Goal: Task Accomplishment & Management: Manage account settings

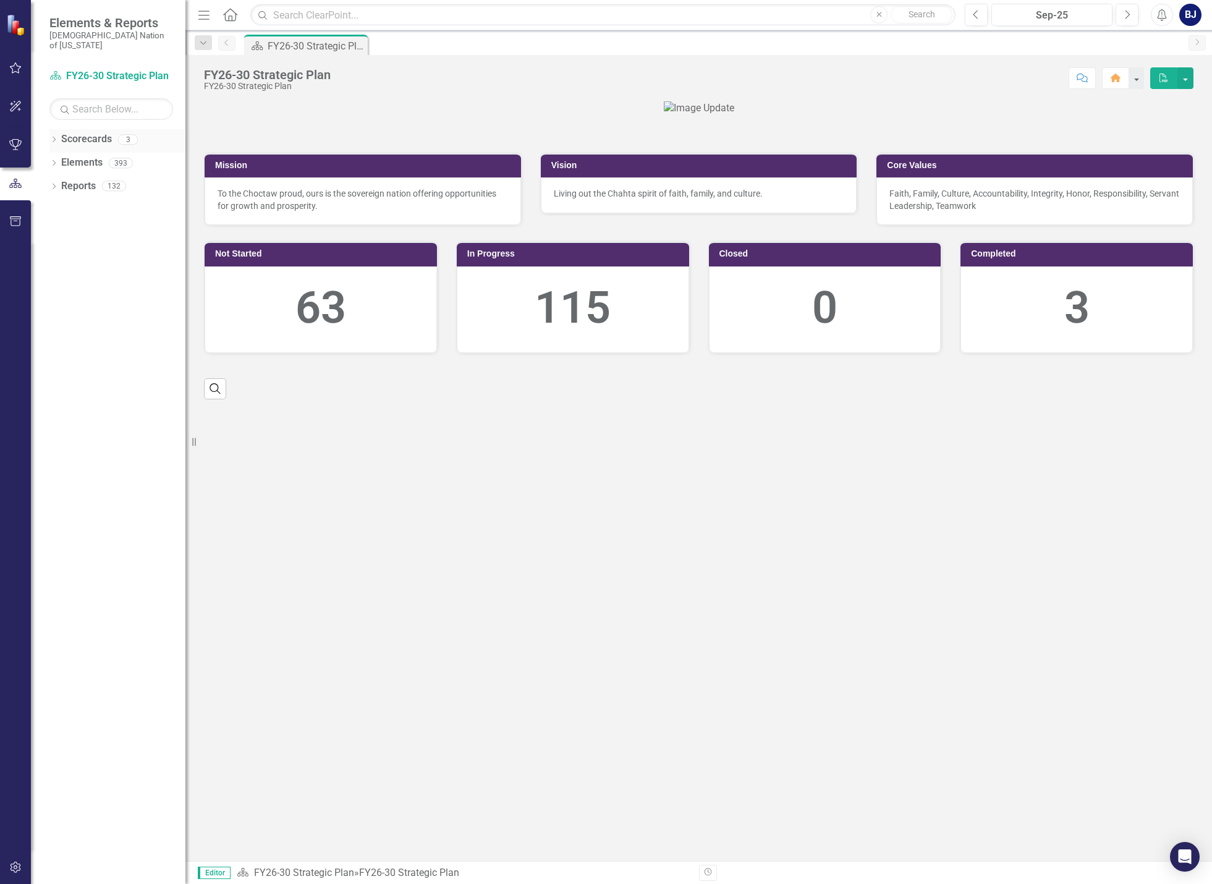
click at [56, 137] on icon "Dropdown" at bounding box center [53, 140] width 9 height 7
click at [17, 64] on icon "button" at bounding box center [15, 68] width 13 height 10
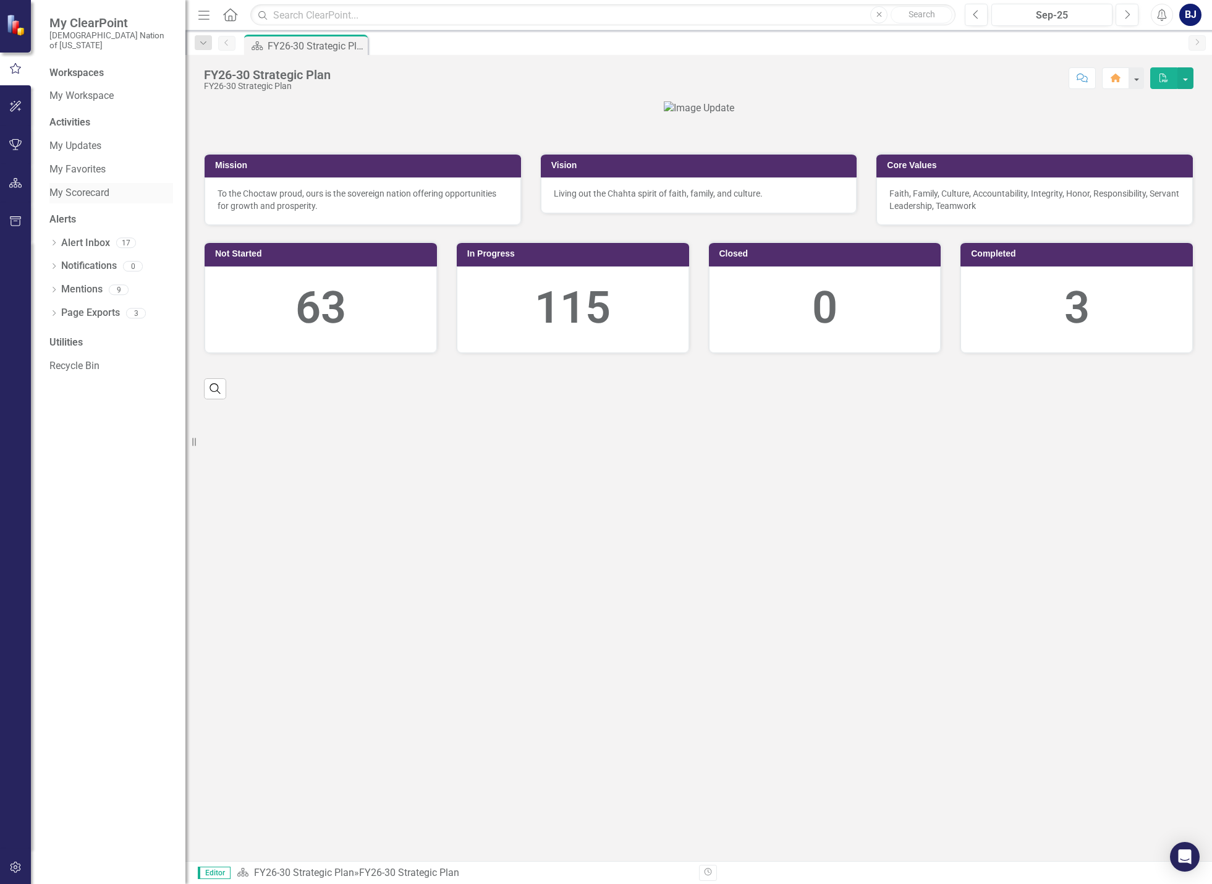
click at [91, 186] on link "My Scorecard" at bounding box center [111, 193] width 124 height 14
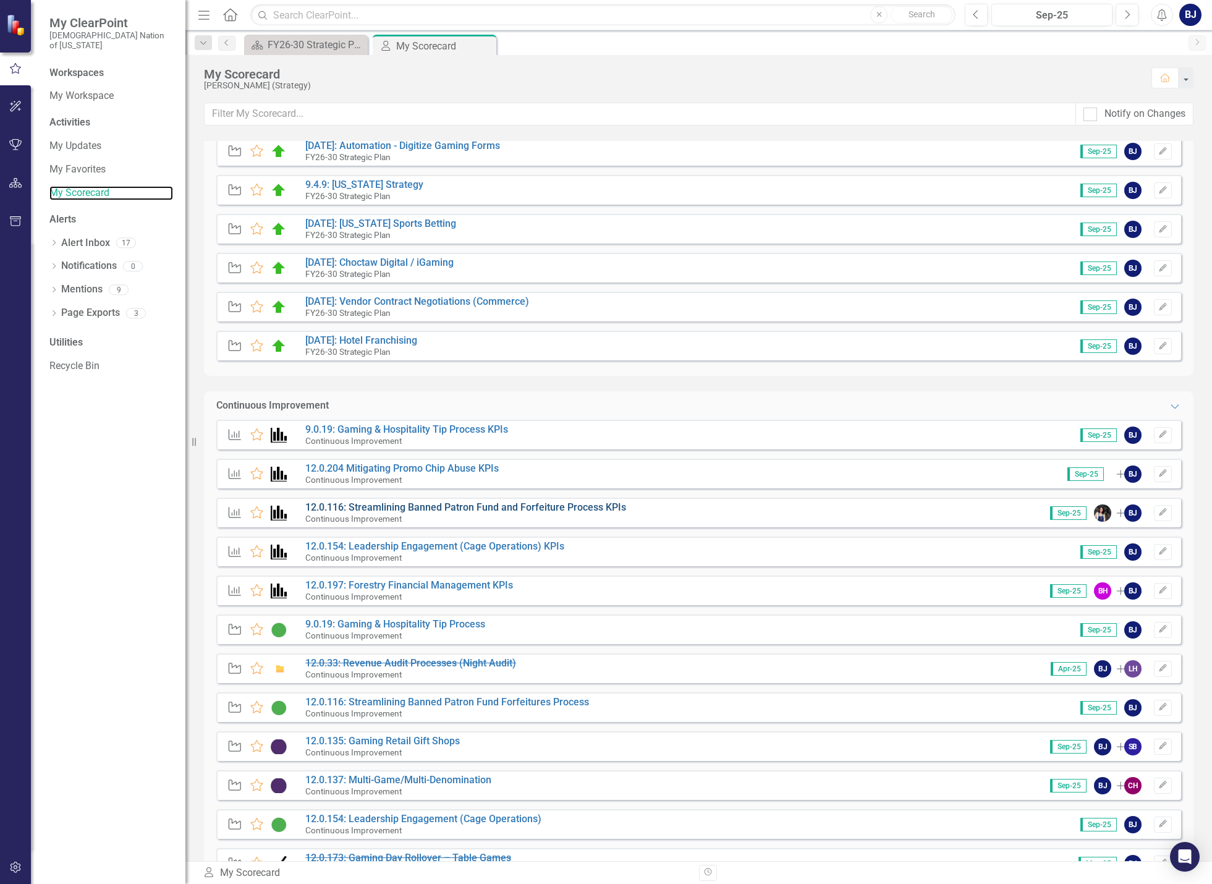
scroll to position [309, 0]
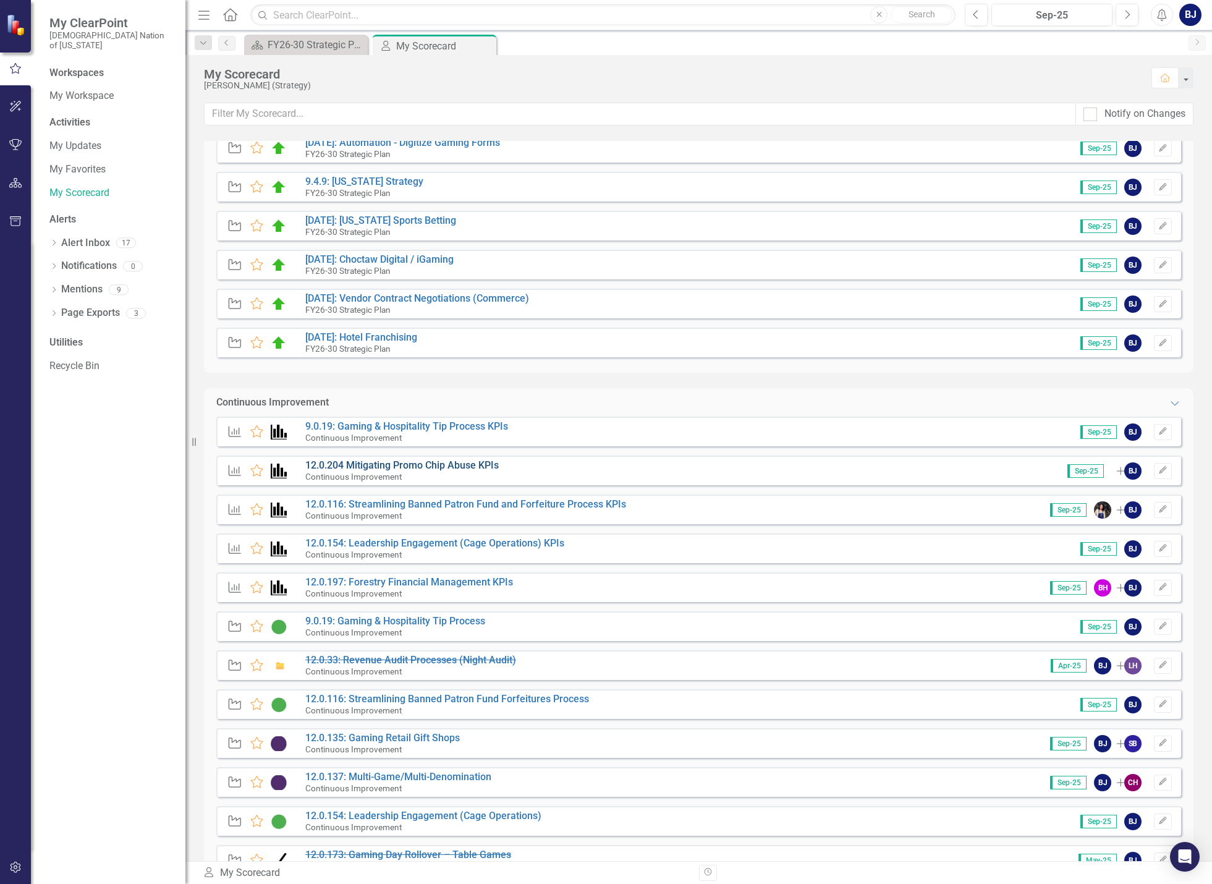
click at [446, 470] on link "12.0.204 Mitigating Promo Chip Abuse KPIs" at bounding box center [401, 465] width 193 height 12
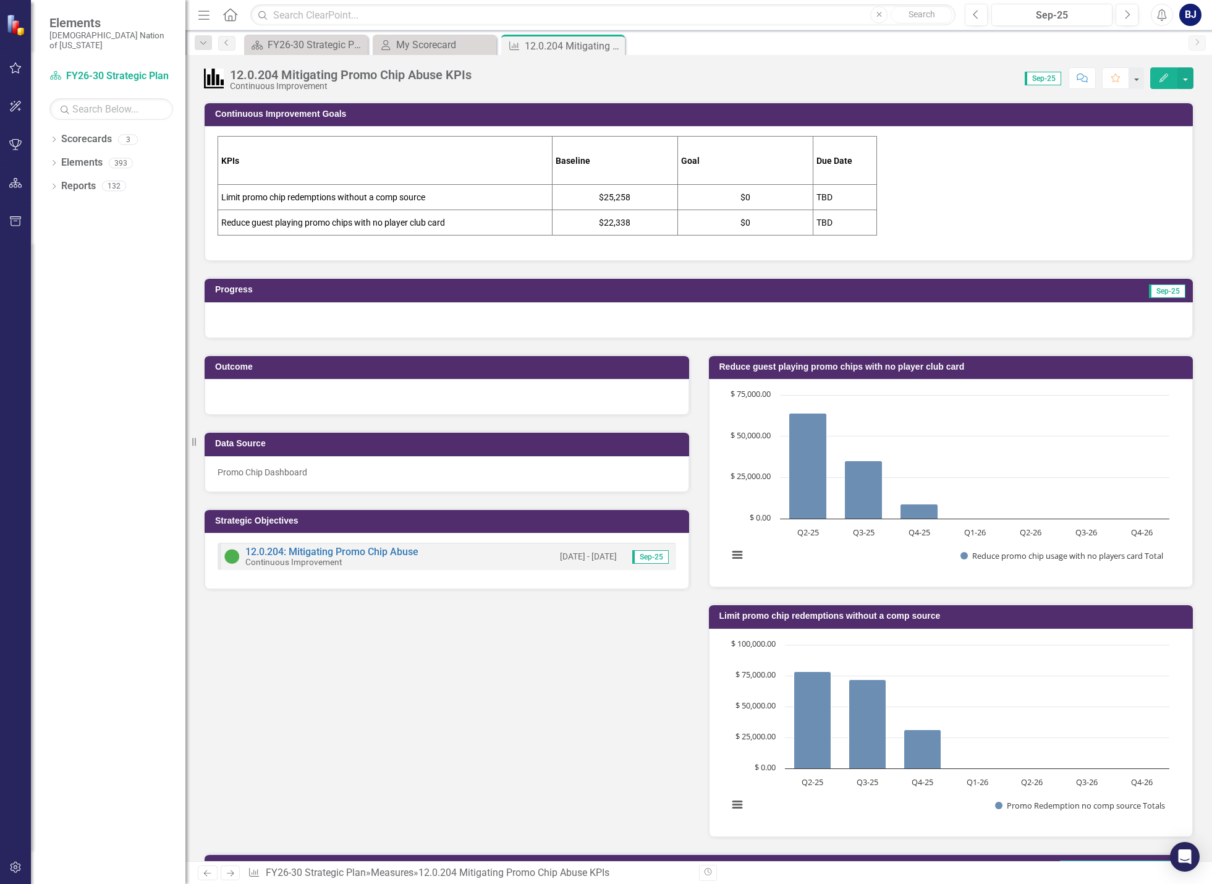
click at [744, 196] on td "$0" at bounding box center [744, 197] width 135 height 25
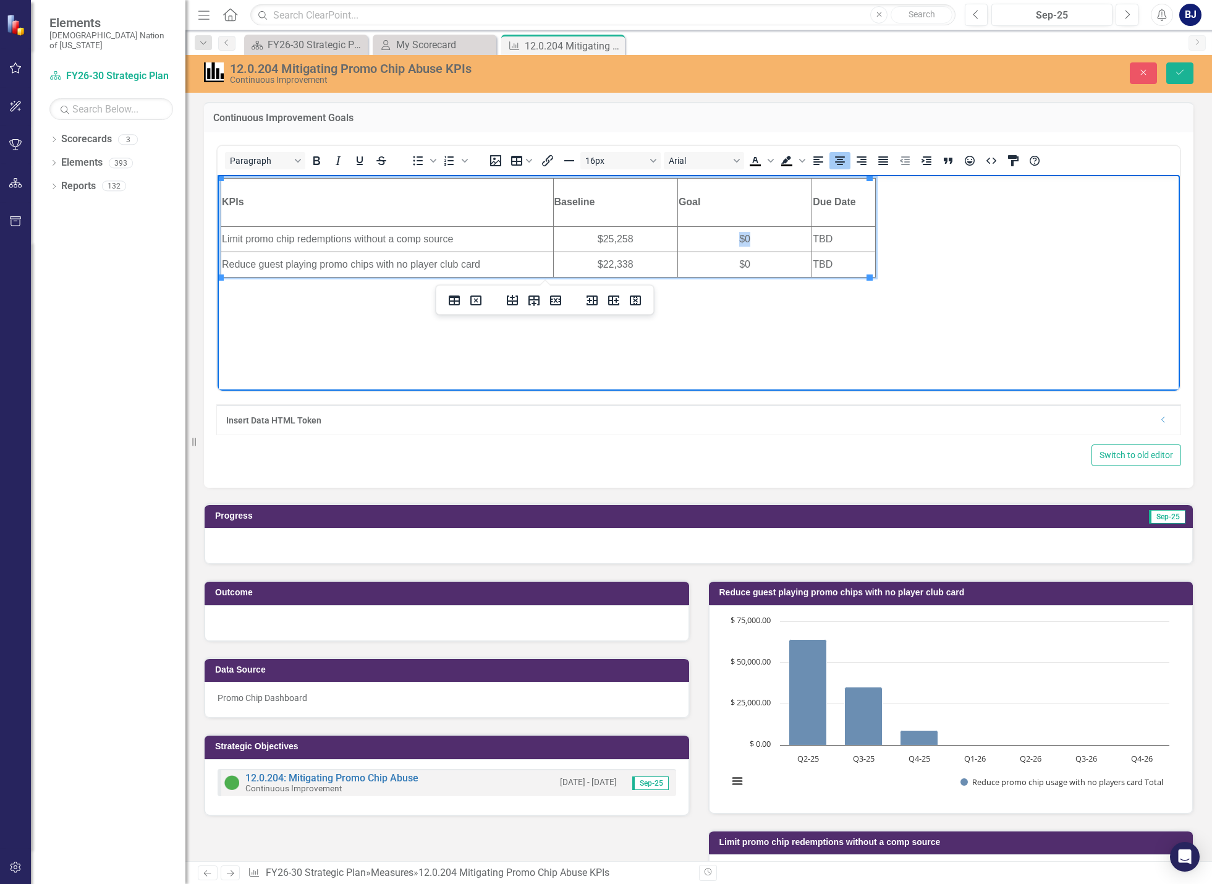
drag, startPoint x: 754, startPoint y: 240, endPoint x: 734, endPoint y: 240, distance: 19.8
click at [734, 240] on td "$0" at bounding box center [744, 238] width 134 height 25
click at [850, 246] on td "TBD" at bounding box center [844, 238] width 64 height 25
click at [759, 262] on td "$0" at bounding box center [744, 263] width 134 height 25
drag, startPoint x: 701, startPoint y: 237, endPoint x: 787, endPoint y: 238, distance: 85.9
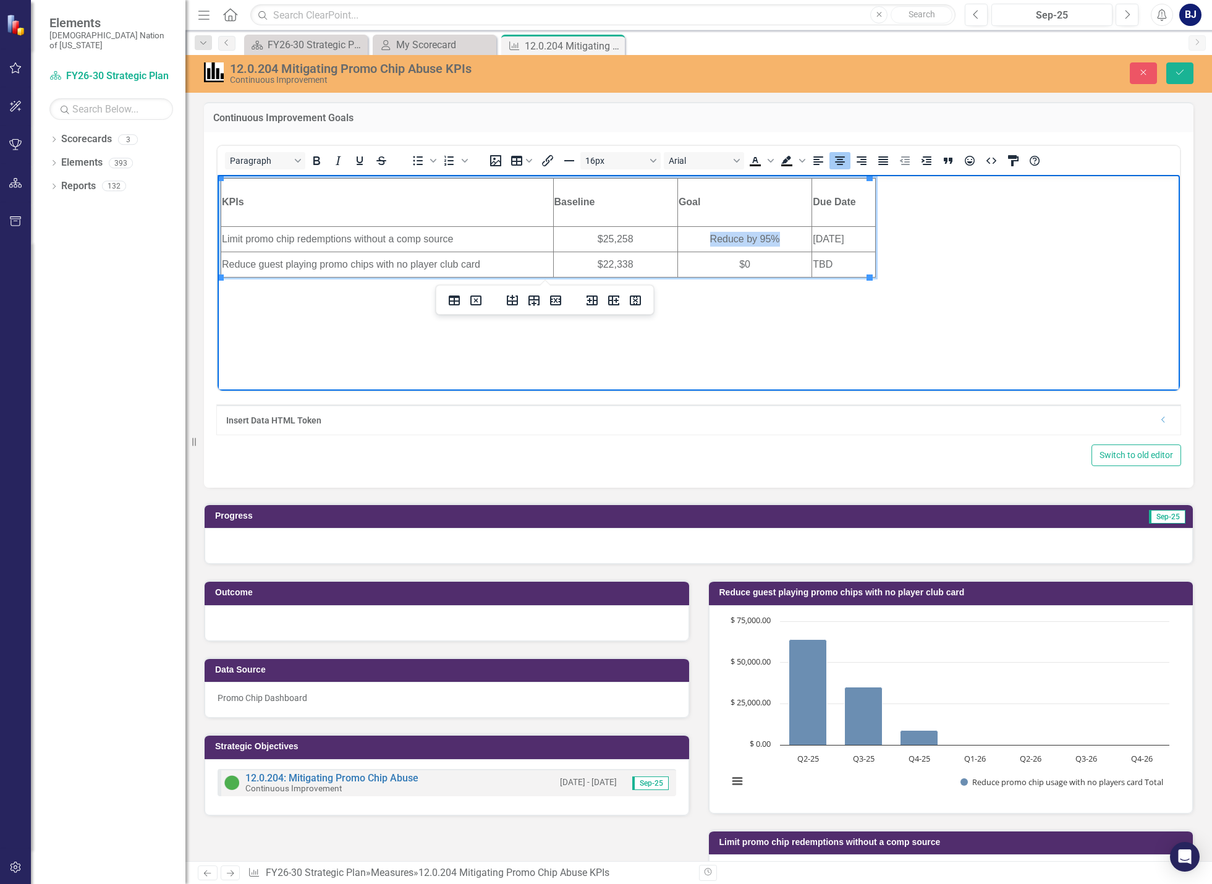
click at [787, 238] on td "Reduce by 95%" at bounding box center [744, 238] width 134 height 25
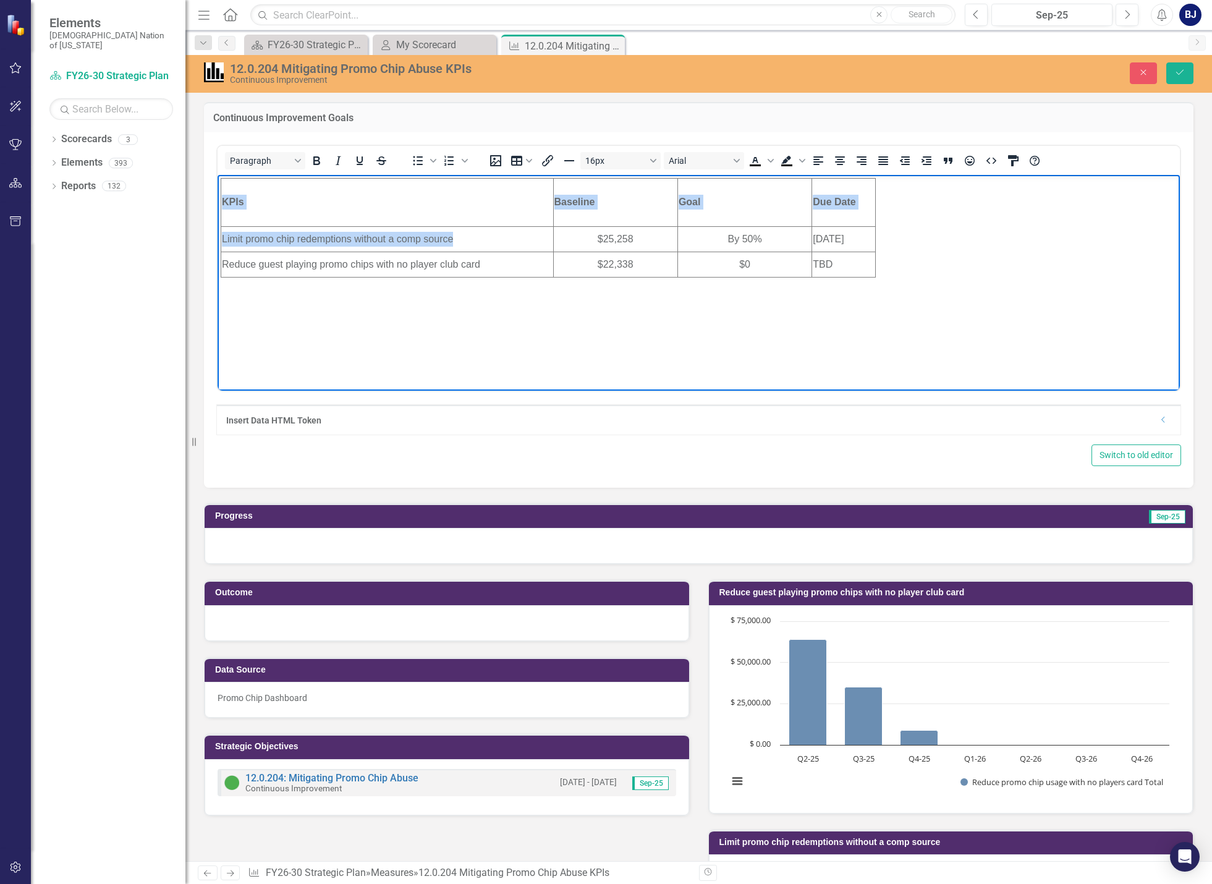
drag, startPoint x: 463, startPoint y: 235, endPoint x: 365, endPoint y: 425, distance: 213.9
click at [218, 250] on html "KPIs Baseline Goal Due Date Limit promo chip redemptions without a comp source …" at bounding box center [699, 266] width 962 height 185
click at [477, 236] on td "Limit promo chip redemptions without a comp source" at bounding box center [387, 238] width 332 height 25
drag, startPoint x: 442, startPoint y: 240, endPoint x: 222, endPoint y: 245, distance: 219.4
click at [222, 245] on td "Limit promo chip redemptions without a comp source" at bounding box center [387, 238] width 332 height 25
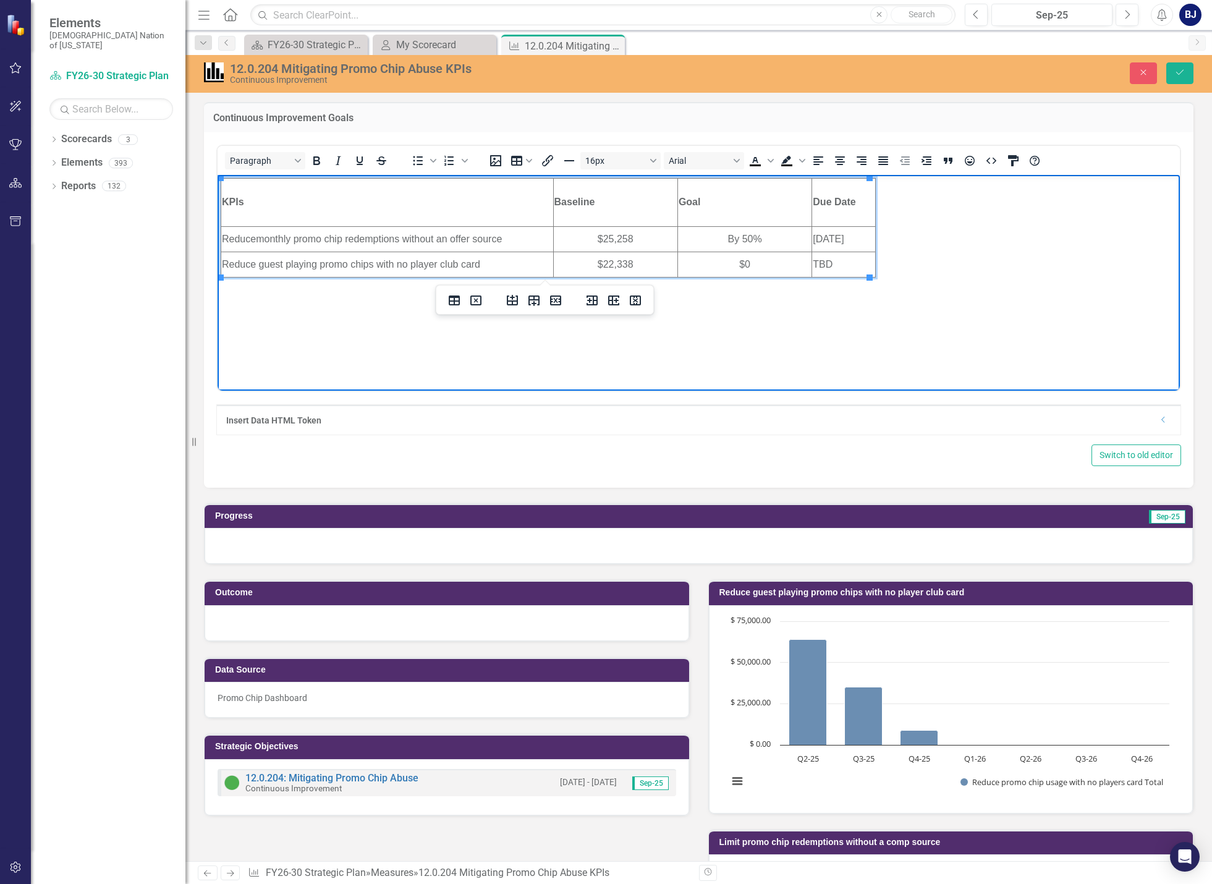
click at [304, 302] on body "KPIs Baseline Goal Due Date Reduce monthly promo chip redemptions without an of…" at bounding box center [699, 266] width 962 height 185
click at [755, 263] on td "$0" at bounding box center [744, 263] width 134 height 25
drag, startPoint x: 854, startPoint y: 240, endPoint x: 810, endPoint y: 232, distance: 45.3
click at [812, 232] on td "[DATE]" at bounding box center [844, 238] width 64 height 25
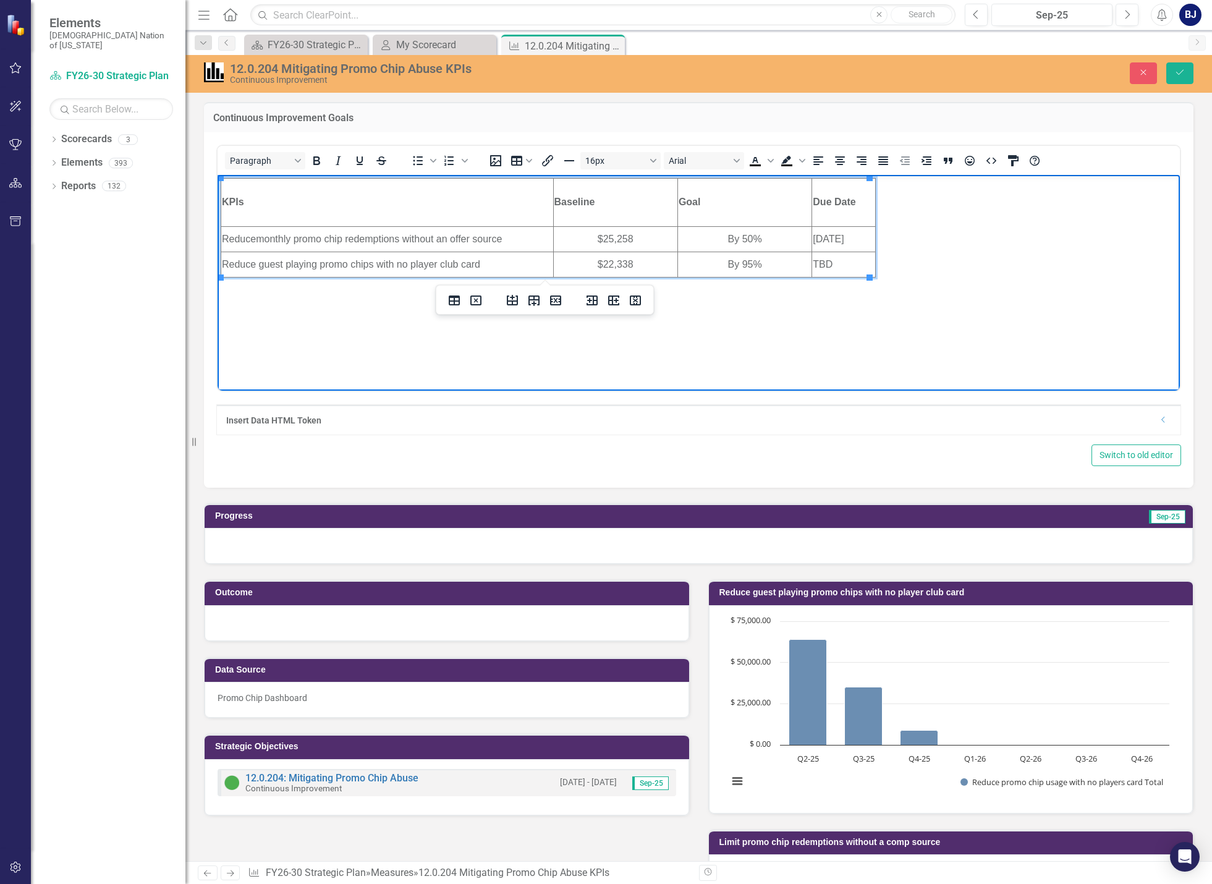
copy td "[DATE]"
drag, startPoint x: 837, startPoint y: 263, endPoint x: 805, endPoint y: 270, distance: 32.2
click at [805, 270] on html "KPIs Baseline Goal Due Date Reduce monthly promo chip redemptions without an of…" at bounding box center [699, 266] width 962 height 185
click at [853, 268] on td "TBD" at bounding box center [844, 263] width 64 height 25
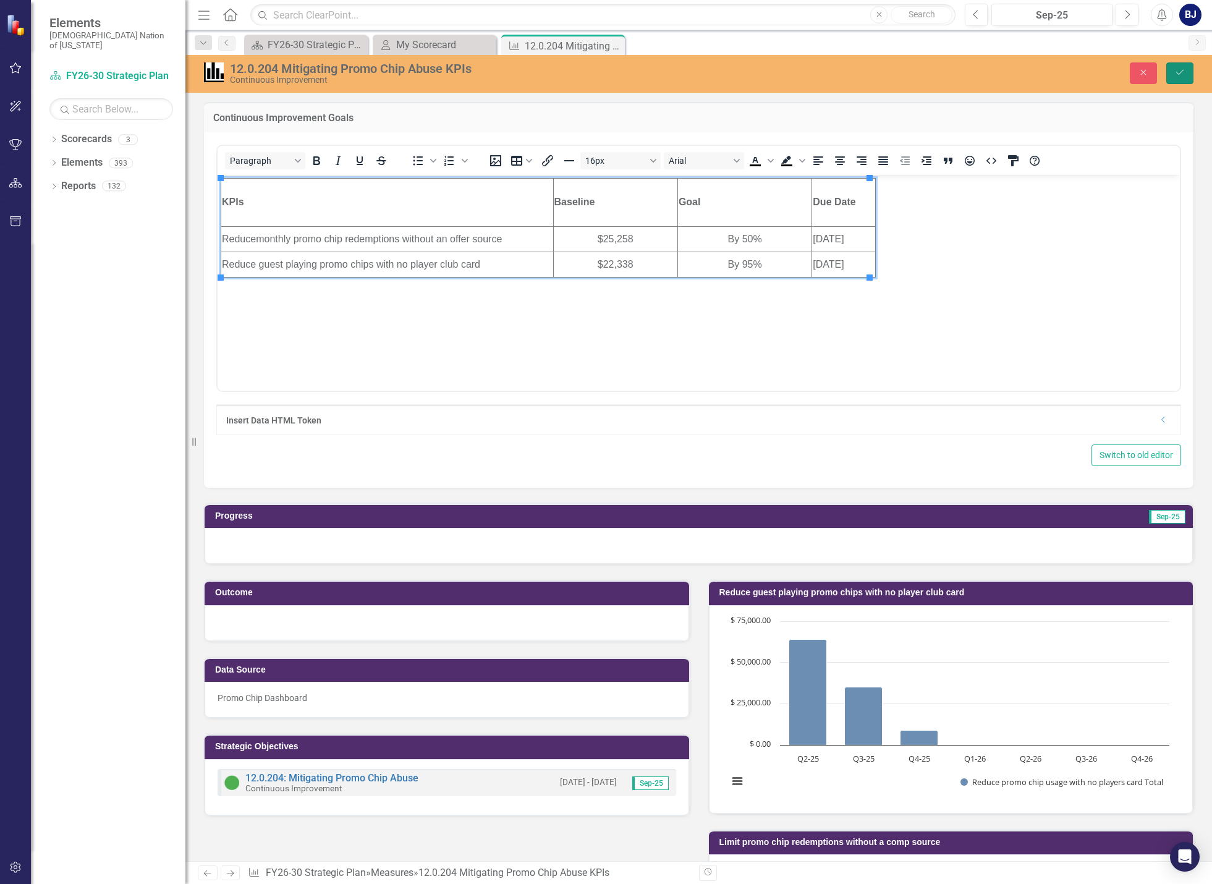
click at [1191, 75] on button "Save" at bounding box center [1179, 73] width 27 height 22
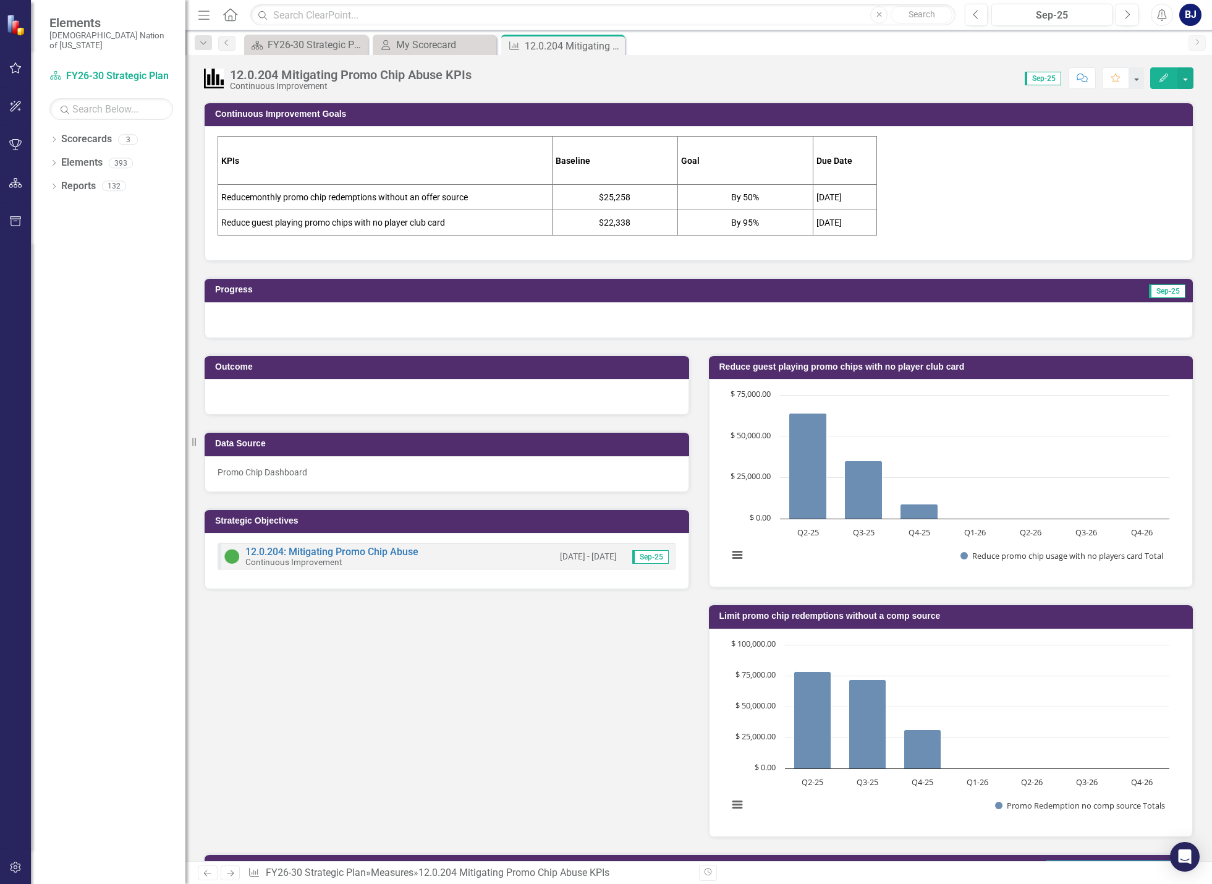
click at [442, 774] on div "Outcome Data Source Promo Chip Dashboard Strategic Objectives 12.0.204: Mitigat…" at bounding box center [699, 588] width 1008 height 499
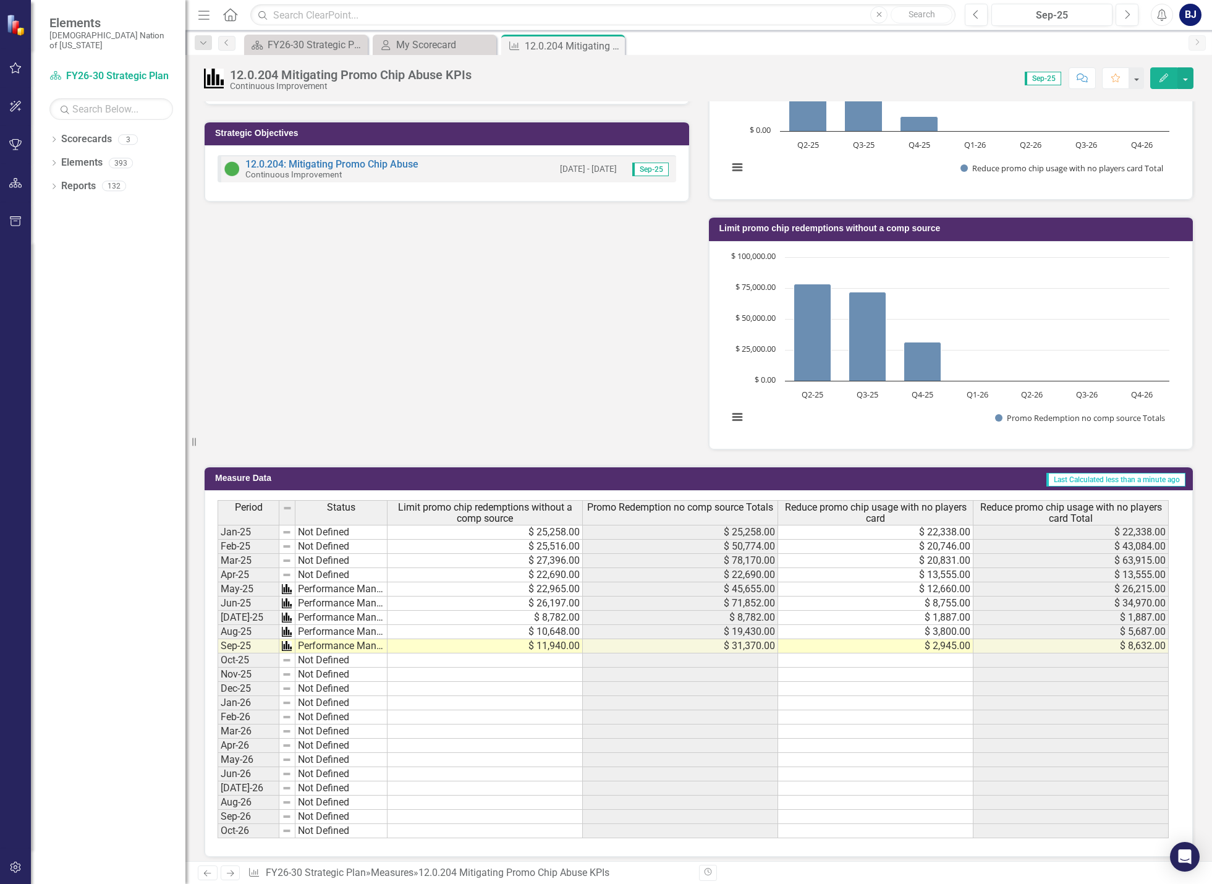
scroll to position [396, 0]
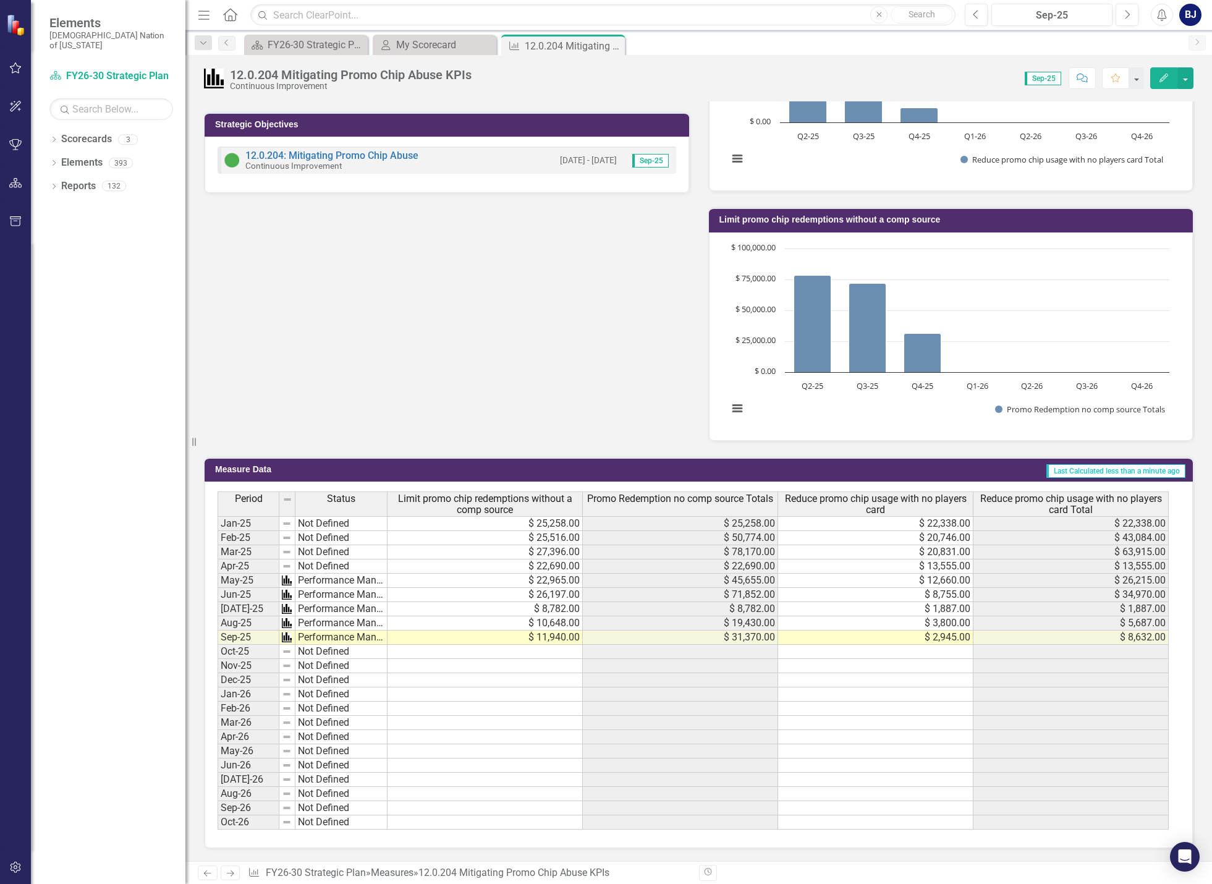
click at [423, 335] on div "Outcome Data Source Promo Chip Dashboard Strategic Objectives 12.0.204: Mitigat…" at bounding box center [699, 192] width 1008 height 499
click at [405, 40] on div "My Scorecard" at bounding box center [437, 44] width 82 height 15
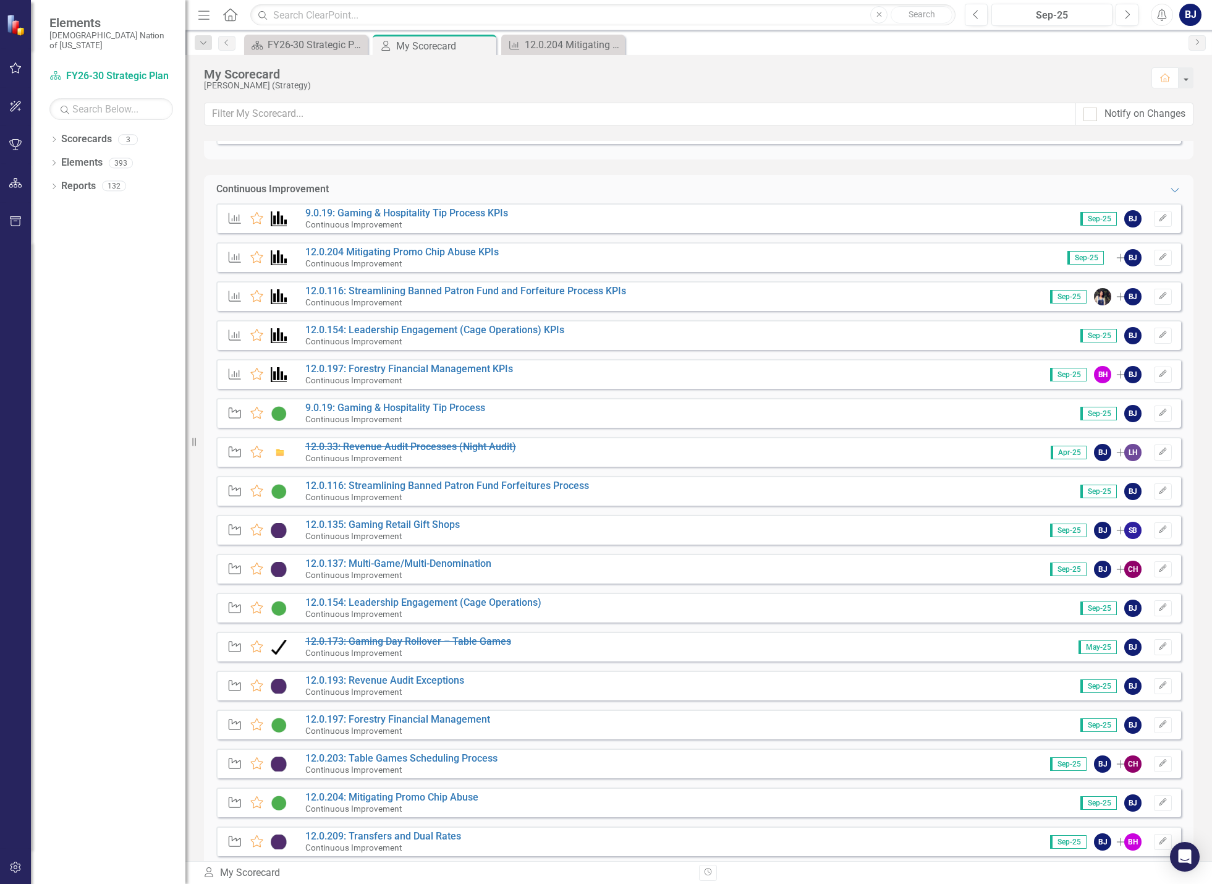
scroll to position [548, 0]
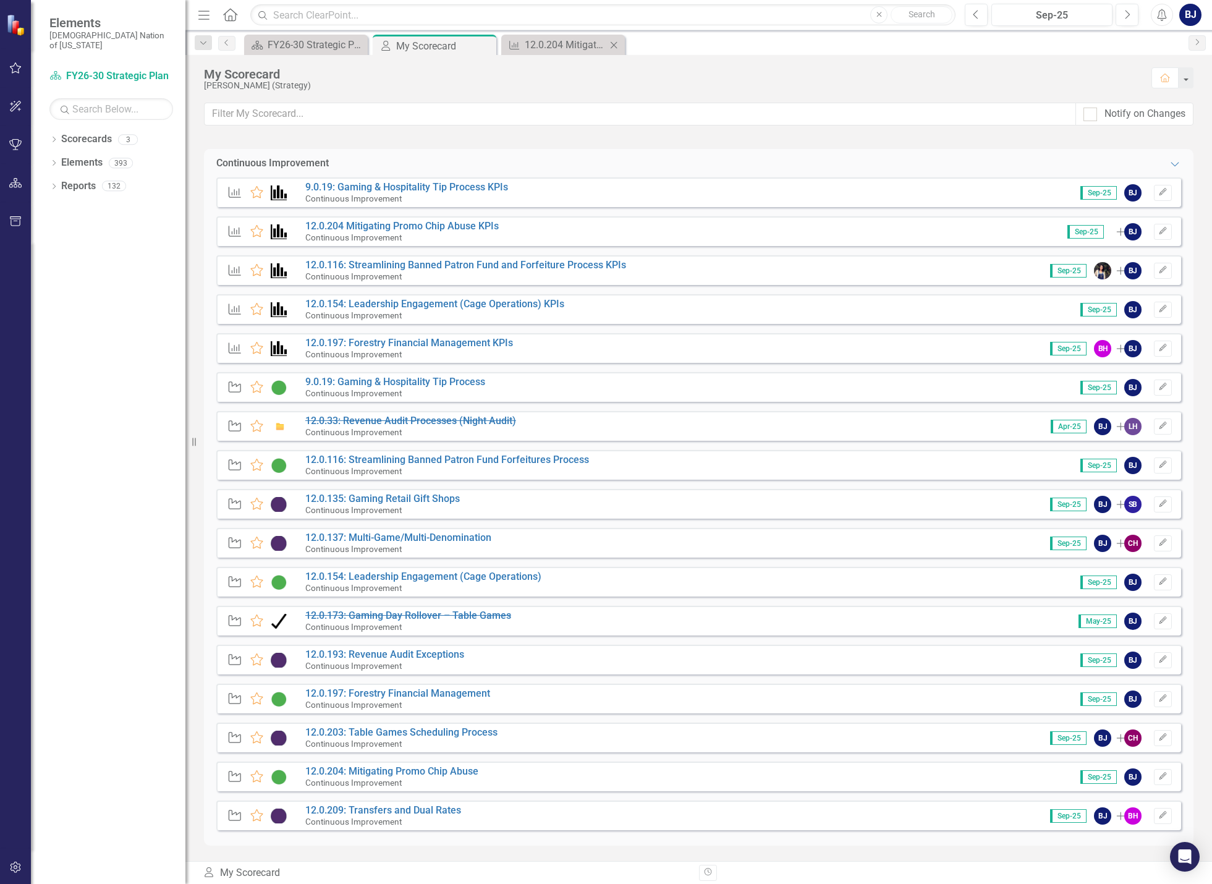
click at [543, 53] on div "Measure 12.0.204 Mitigating Promo Chip Abuse KPIs Close" at bounding box center [563, 45] width 124 height 20
click at [575, 40] on div "12.0.204 Mitigating Promo Chip Abuse KPIs" at bounding box center [566, 44] width 82 height 15
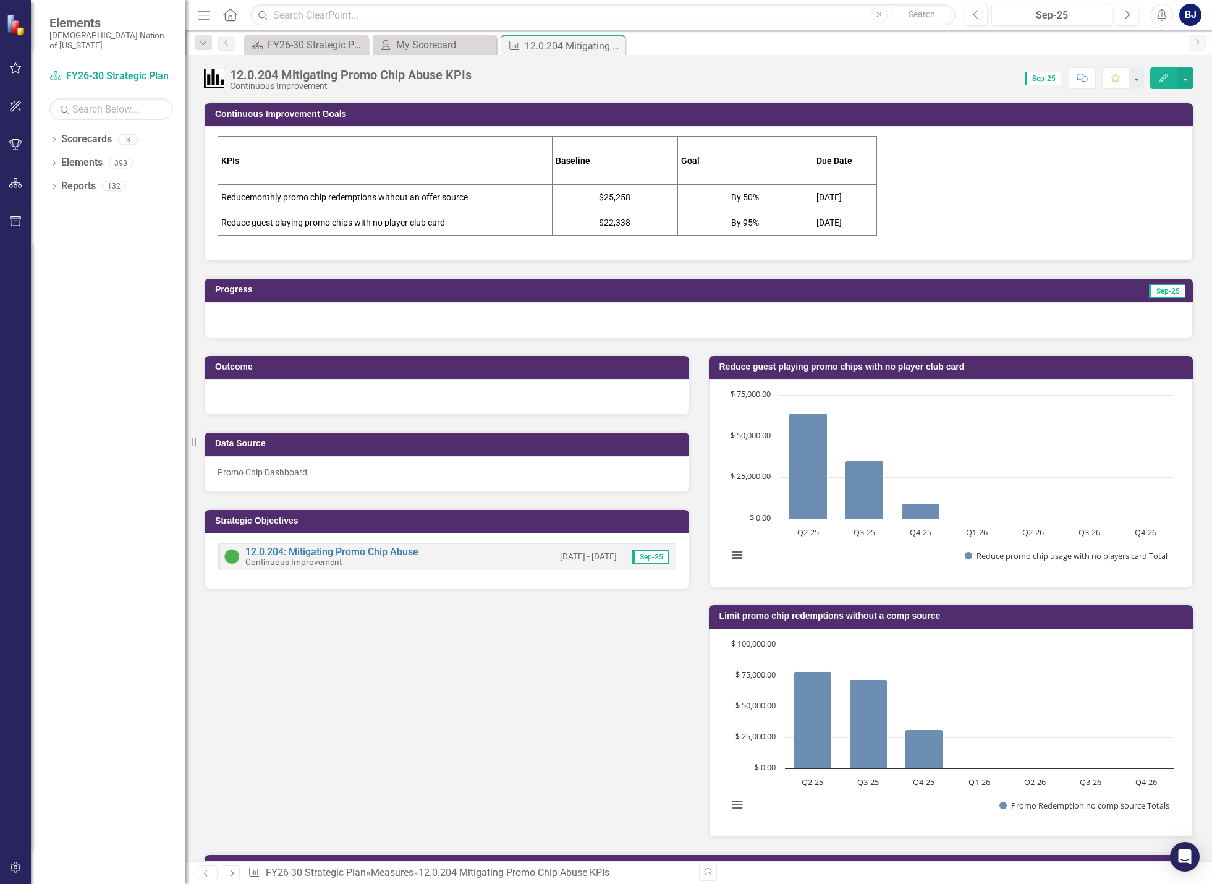
click at [0, 0] on icon "Close" at bounding box center [0, 0] width 0 height 0
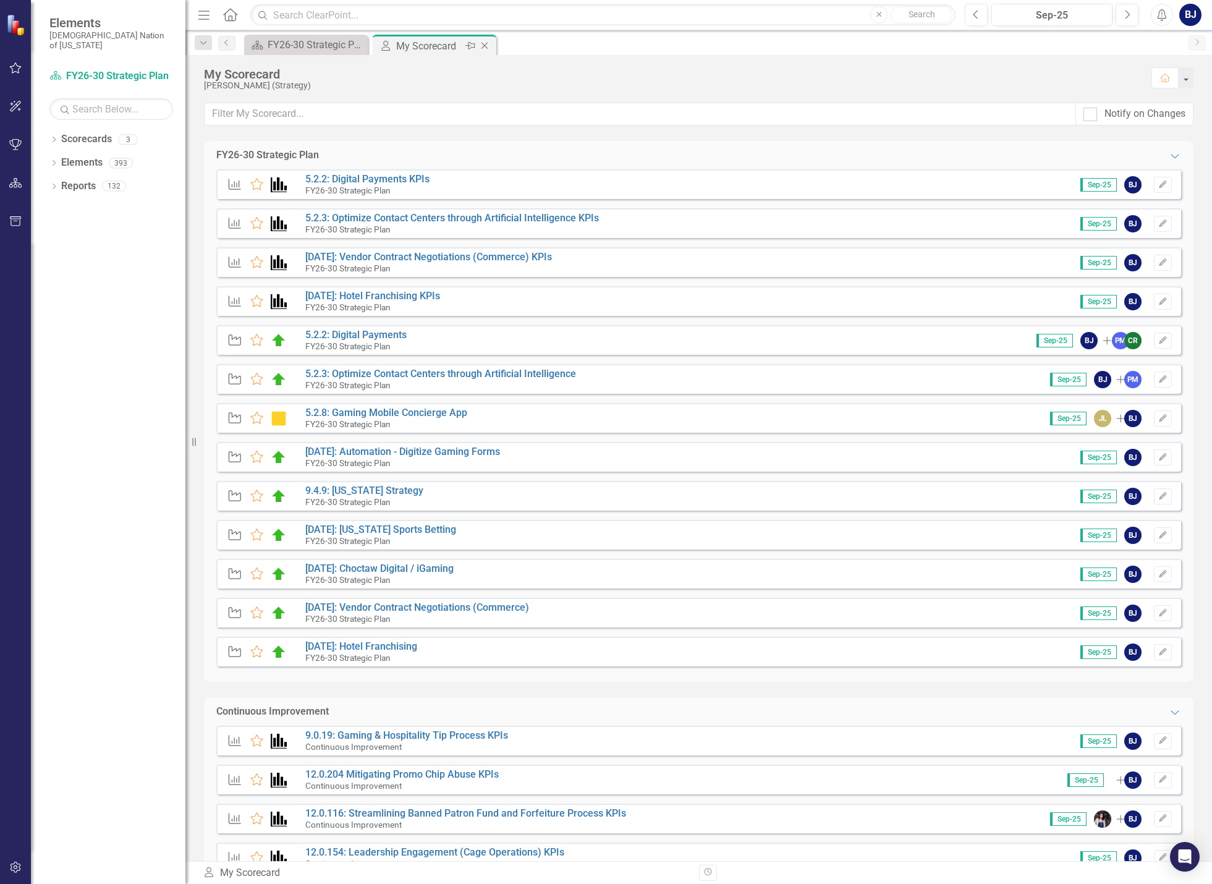
click at [442, 48] on div "My Scorecard" at bounding box center [429, 45] width 66 height 15
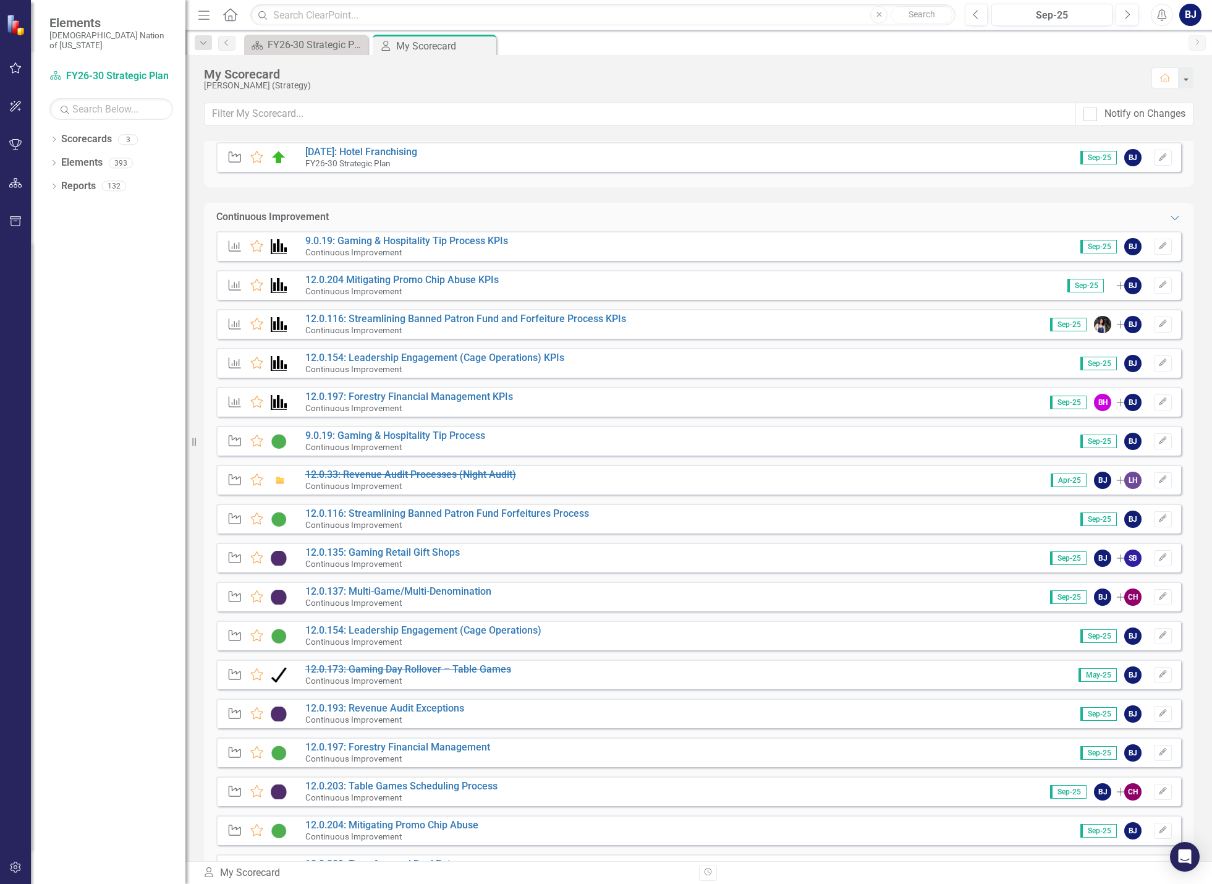
scroll to position [548, 0]
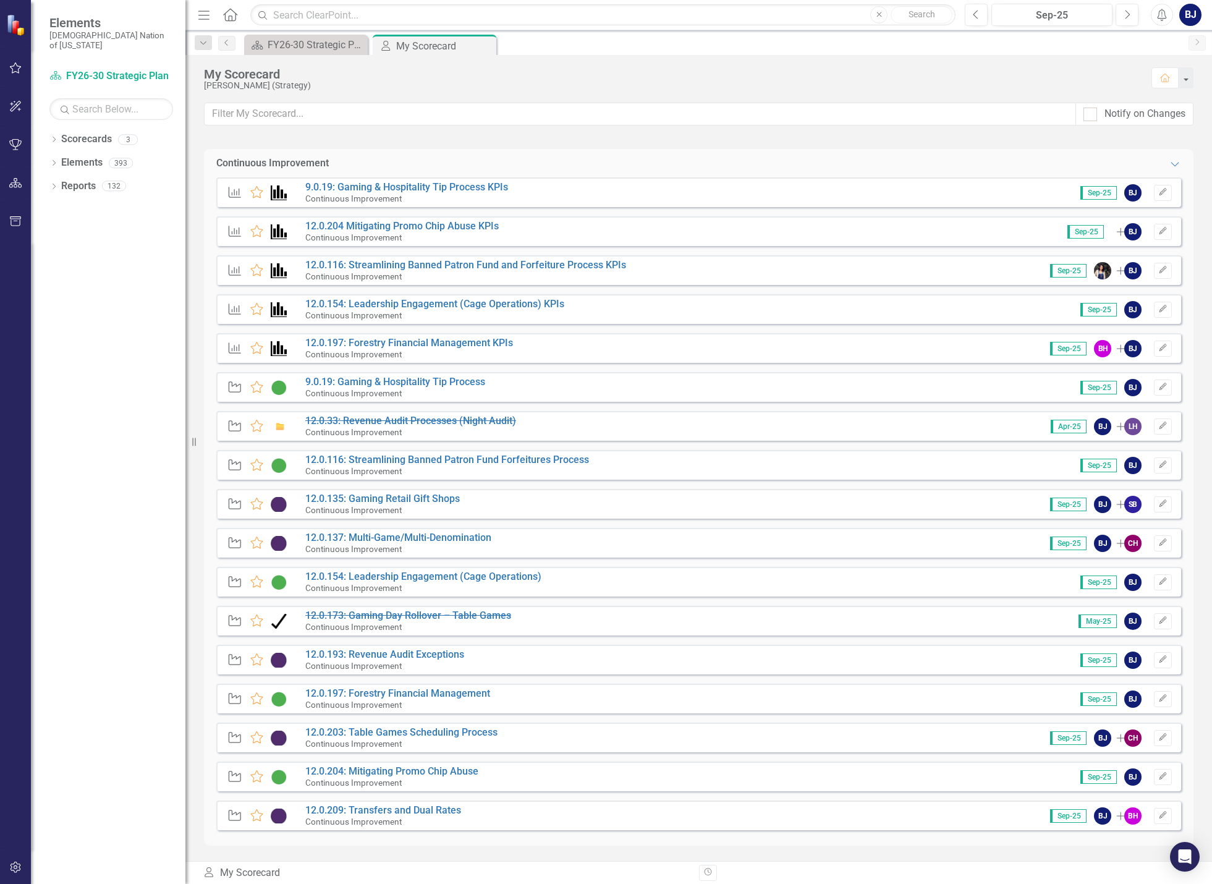
click at [158, 446] on div "Dropdown Scorecards 3 FY26-30 Strategic Plan Continuous Improvement FY26-30 Ope…" at bounding box center [108, 506] width 154 height 755
click at [134, 423] on div "Dropdown Scorecards 3 FY26-30 Strategic Plan Continuous Improvement FY26-30 Ope…" at bounding box center [108, 506] width 154 height 755
